Goal: Information Seeking & Learning: Learn about a topic

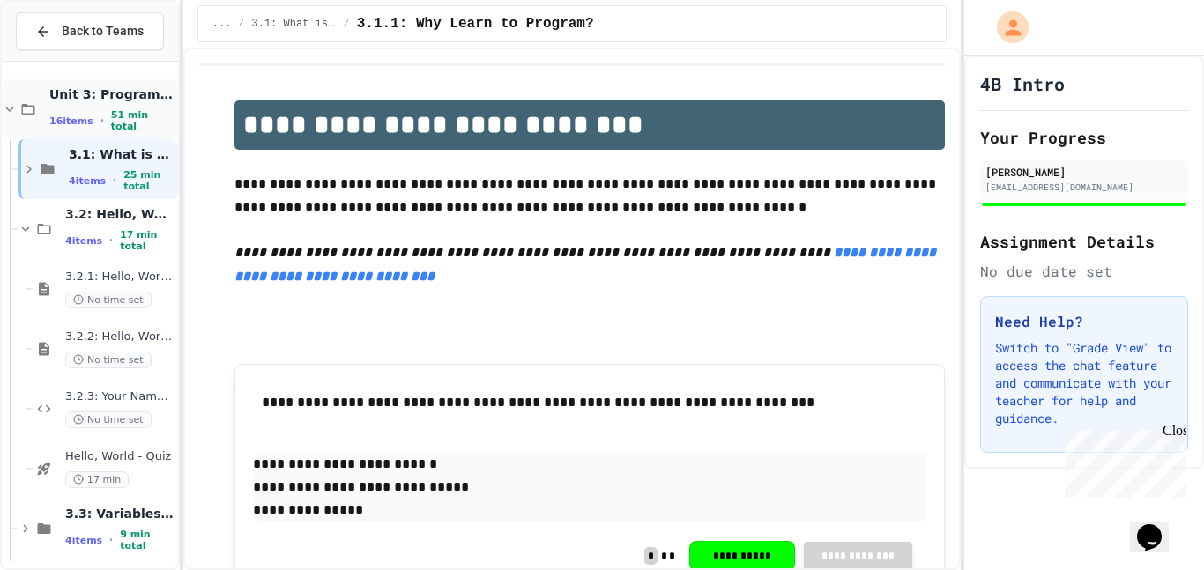
click at [24, 103] on icon at bounding box center [28, 109] width 21 height 16
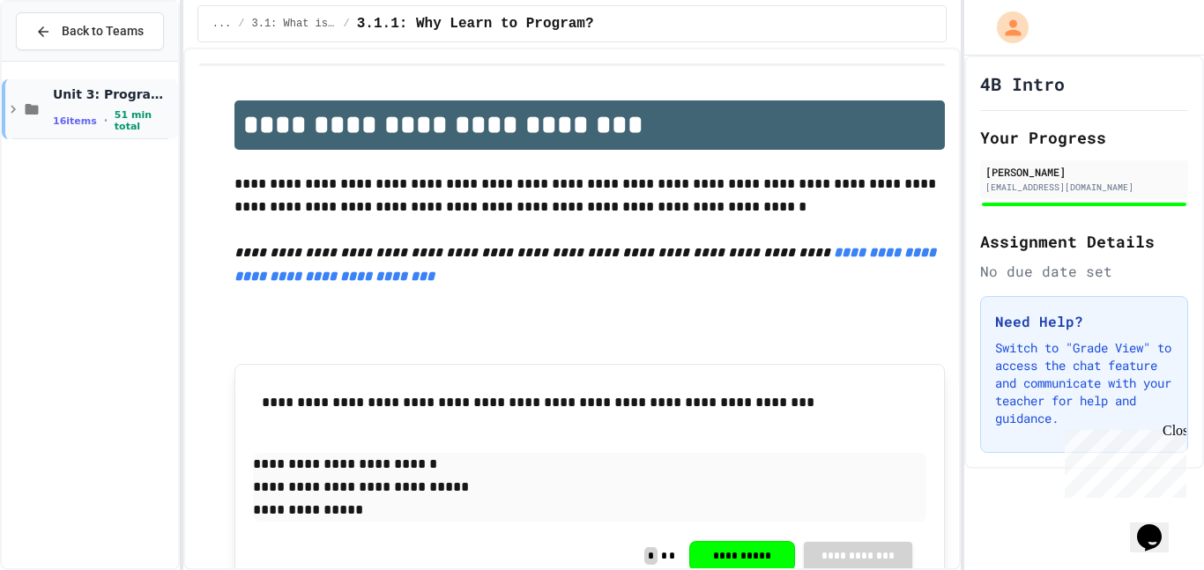
click at [113, 89] on div "Unit 3: Programming Fundamentals 16 items • 51 min total" at bounding box center [90, 109] width 176 height 60
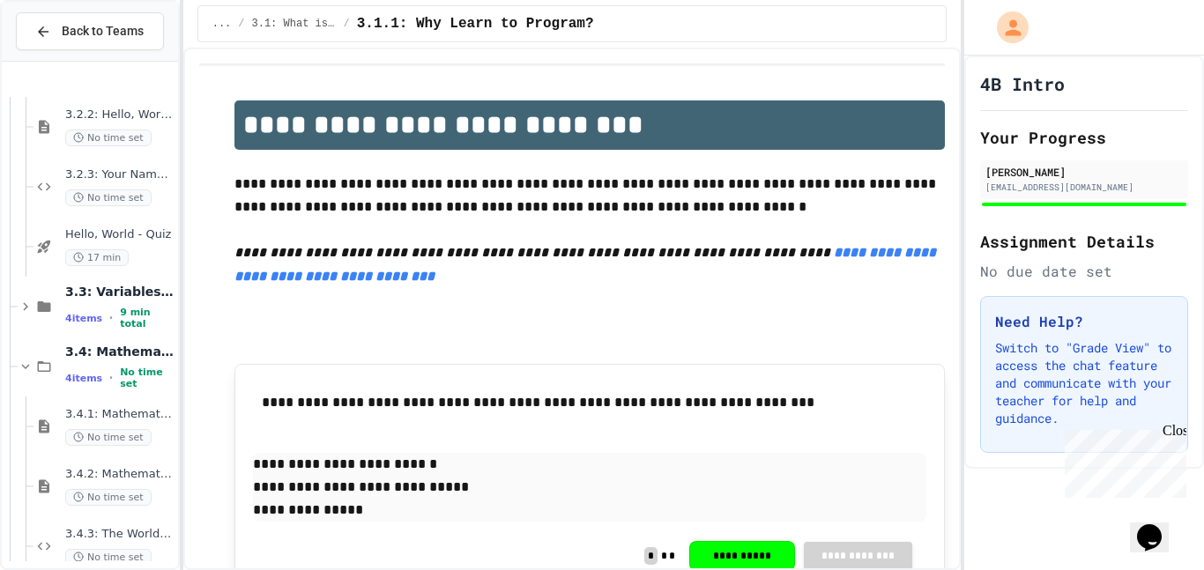
scroll to position [308, 0]
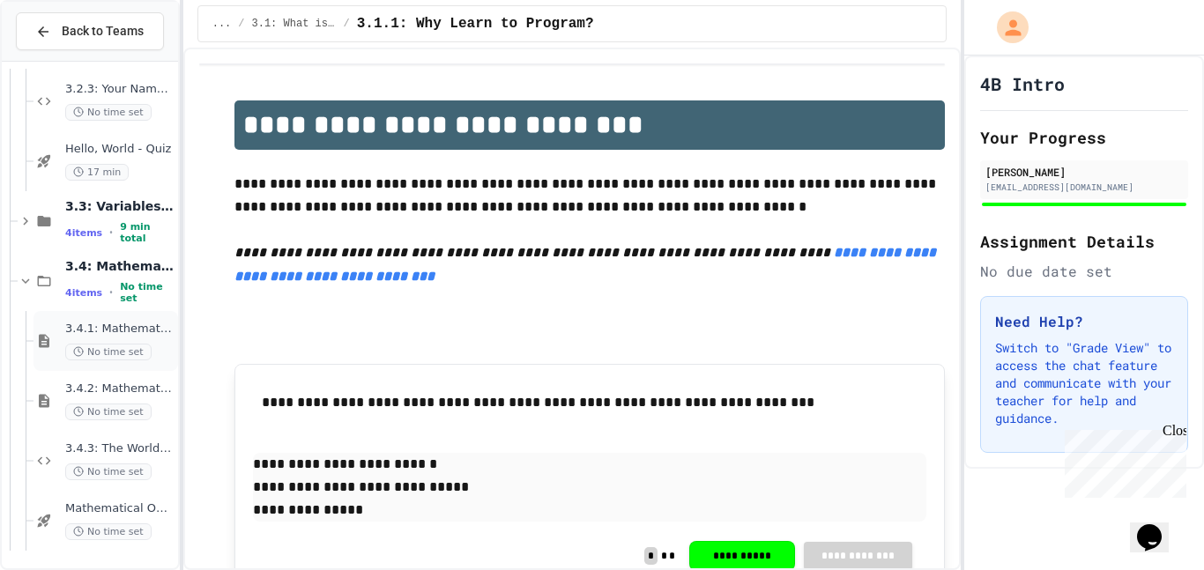
click at [111, 316] on div "3.4.1: Mathematical Operators No time set" at bounding box center [106, 341] width 145 height 60
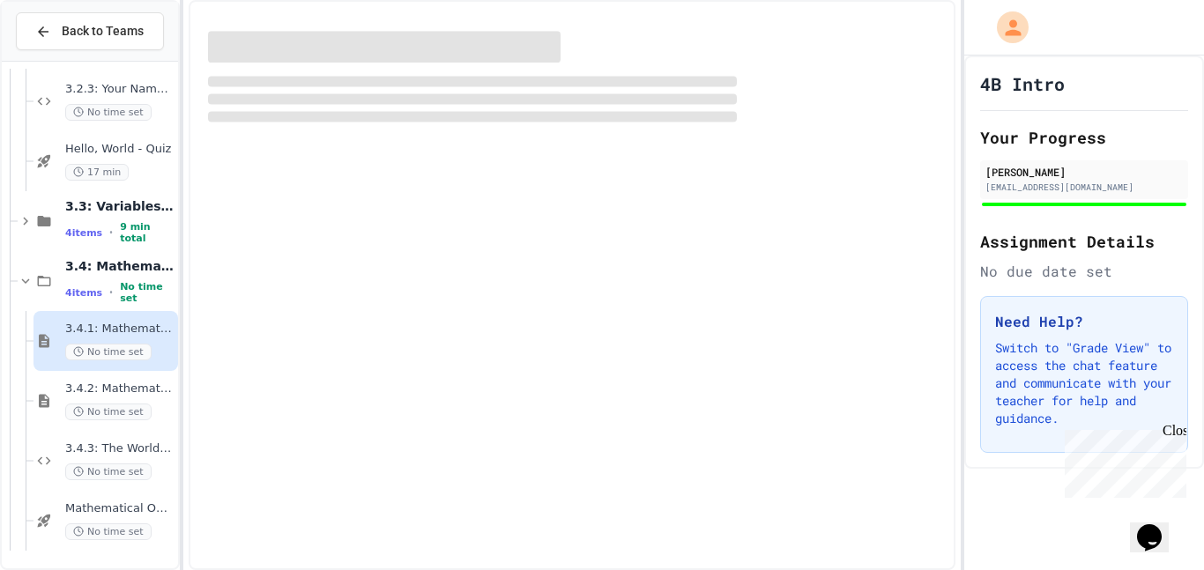
scroll to position [287, 0]
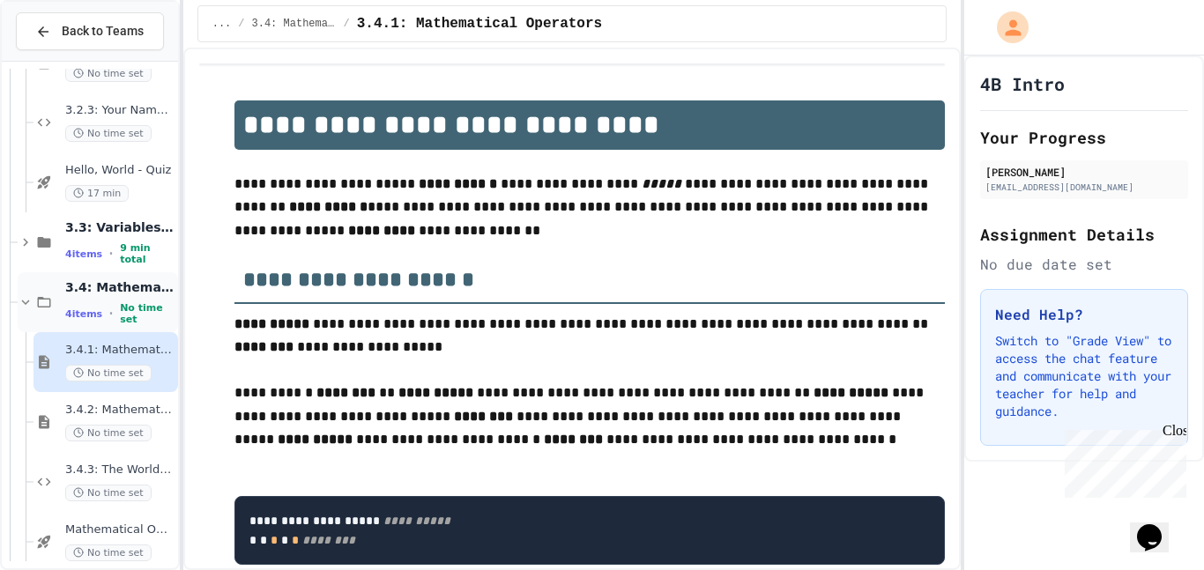
click at [25, 298] on icon at bounding box center [26, 303] width 16 height 16
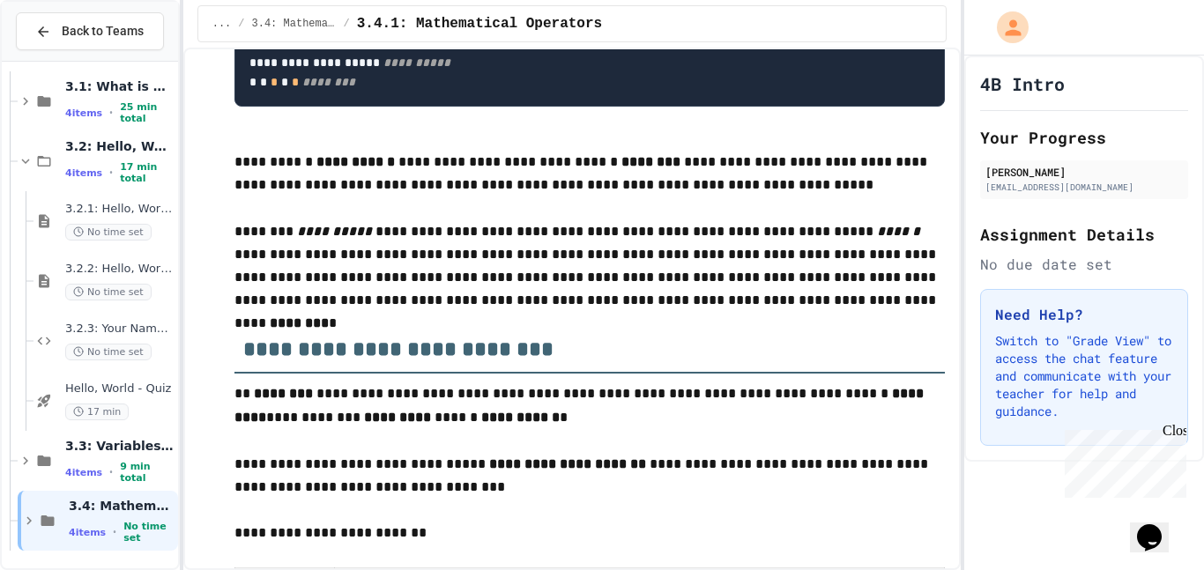
scroll to position [466, 0]
